Goal: Information Seeking & Learning: Learn about a topic

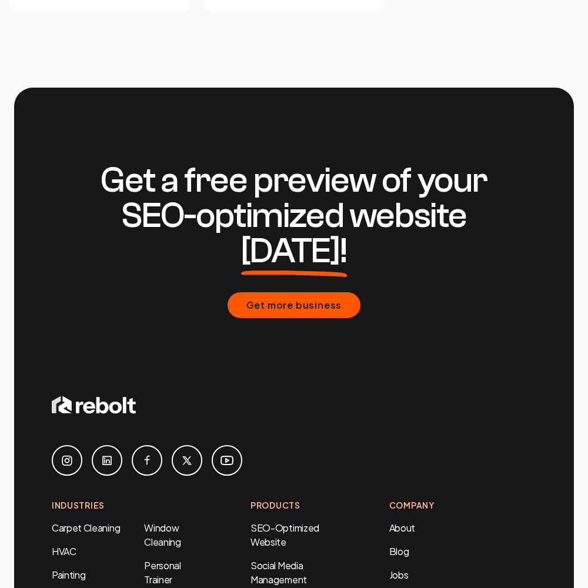
scroll to position [5031, 0]
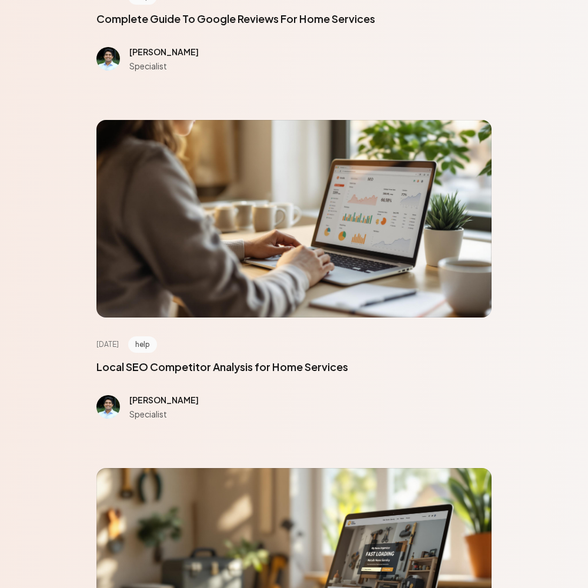
scroll to position [5290, 0]
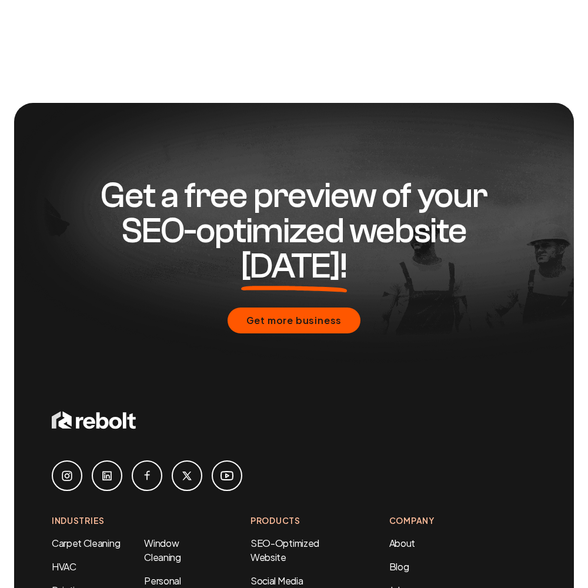
scroll to position [960, 0]
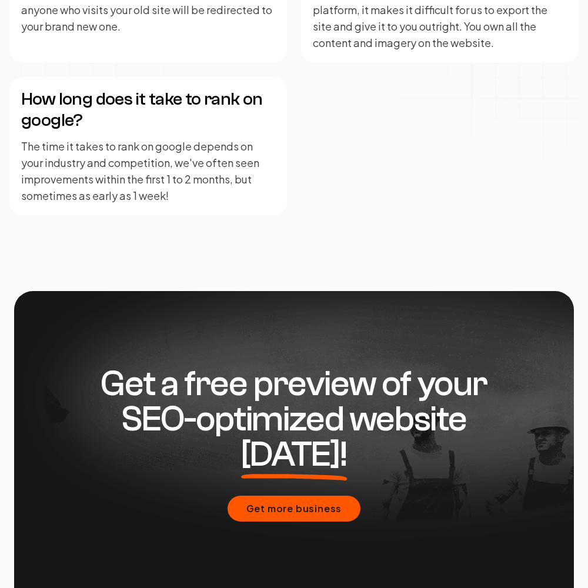
scroll to position [2895, 0]
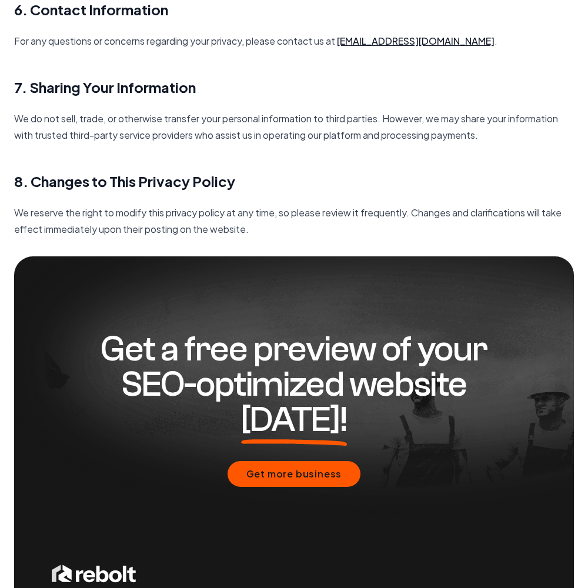
scroll to position [1701, 0]
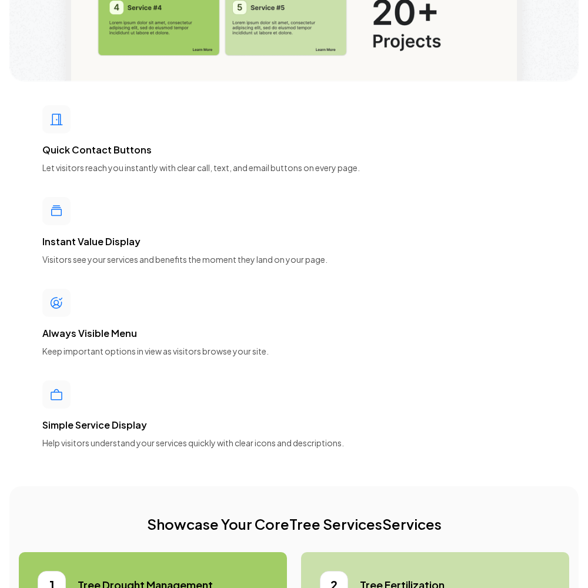
scroll to position [5290, 0]
